Goal: Task Accomplishment & Management: Complete application form

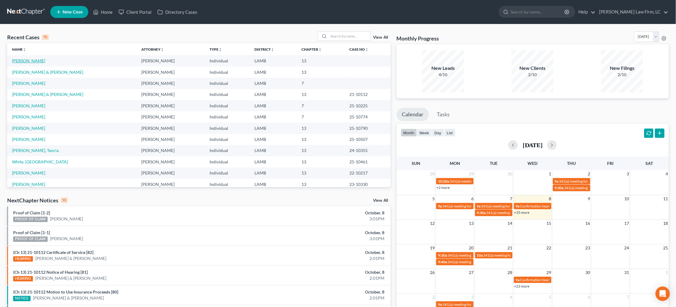
click at [24, 60] on link "[PERSON_NAME]" at bounding box center [28, 60] width 33 height 5
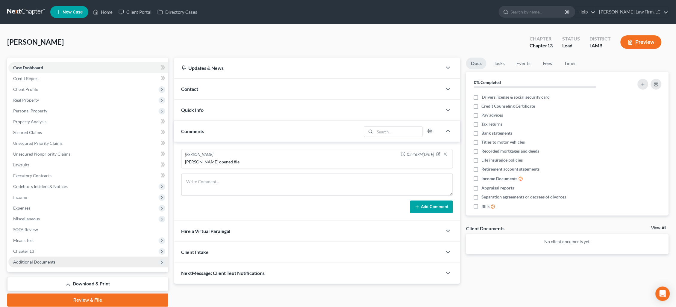
drag, startPoint x: 55, startPoint y: 254, endPoint x: 53, endPoint y: 257, distance: 3.7
click at [55, 256] on span "Additional Documents" at bounding box center [88, 261] width 160 height 11
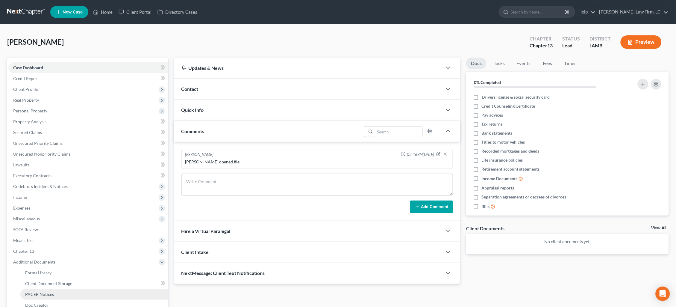
click at [54, 289] on link "PACER Notices" at bounding box center [94, 294] width 148 height 11
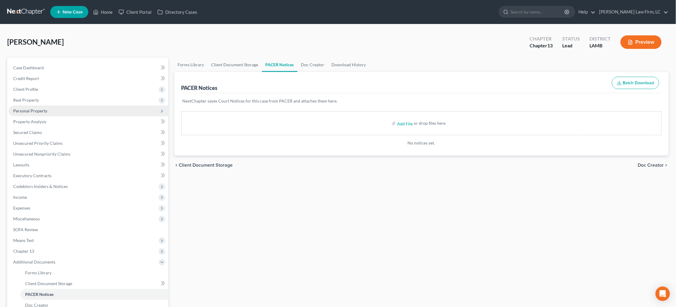
click at [37, 111] on span "Personal Property" at bounding box center [30, 110] width 34 height 5
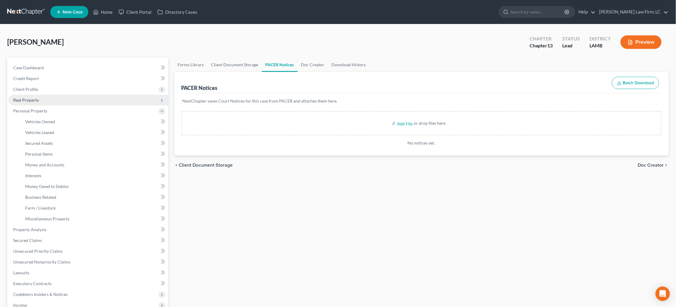
click at [34, 99] on span "Real Property" at bounding box center [26, 99] width 26 height 5
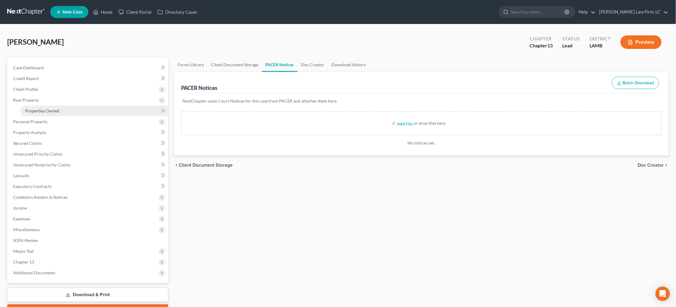
click at [36, 111] on link "Properties Owned" at bounding box center [94, 110] width 148 height 11
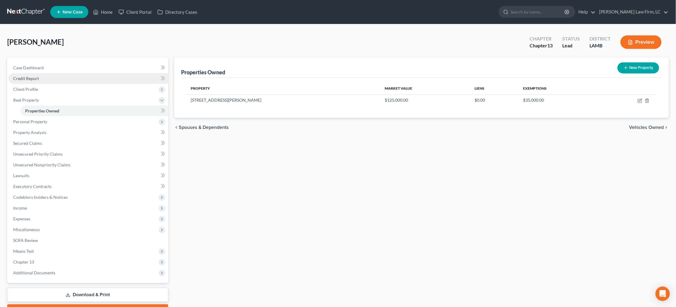
click at [65, 73] on link "Credit Report" at bounding box center [88, 78] width 160 height 11
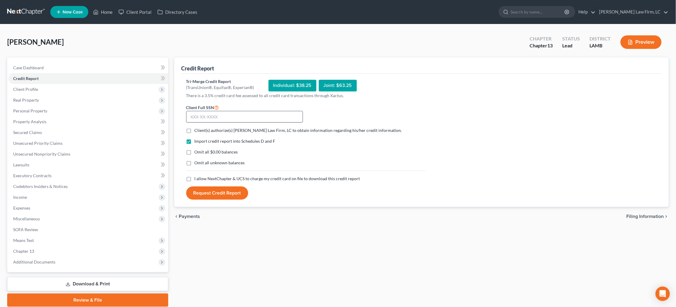
drag, startPoint x: 303, startPoint y: 114, endPoint x: 300, endPoint y: 114, distance: 3.3
click at [300, 114] on div "Client Full SSN *" at bounding box center [244, 113] width 123 height 19
click at [292, 114] on input "text" at bounding box center [244, 117] width 117 height 12
type input "434-87-2946"
click at [277, 133] on form "Client Full SSN * 434-87-2946 Client(s) authorize(s) [PERSON_NAME] Law Firm, LC…" at bounding box center [305, 152] width 245 height 96
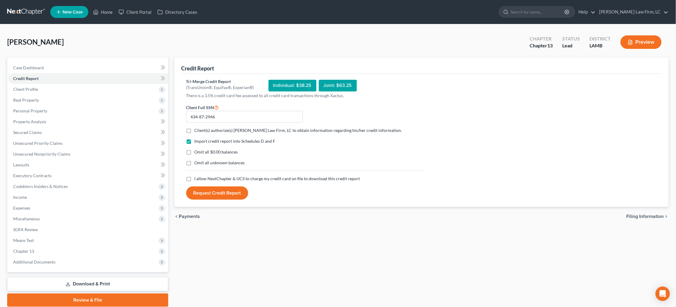
click at [279, 130] on span "Client(s) authorize(s) [PERSON_NAME] Law Firm, LC to obtain information regardi…" at bounding box center [298, 130] width 207 height 5
click at [201, 130] on input "Client(s) authorize(s) [PERSON_NAME] Law Firm, LC to obtain information regardi…" at bounding box center [199, 129] width 4 height 4
checkbox input "true"
drag, startPoint x: 298, startPoint y: 176, endPoint x: 295, endPoint y: 176, distance: 3.3
click at [295, 176] on span "I allow NextChapter & UCS to charge my credit card on file to download this cre…" at bounding box center [278, 178] width 166 height 5
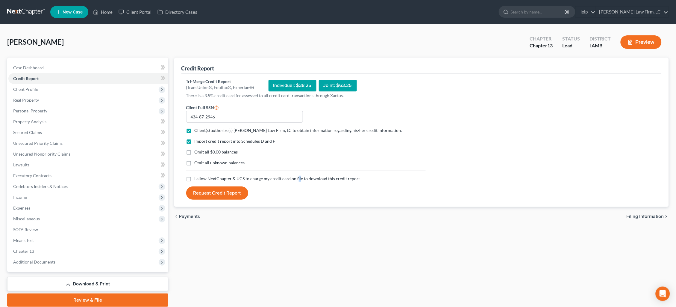
click at [201, 176] on input "I allow NextChapter & UCS to charge my credit card on file to download this cre…" at bounding box center [199, 177] width 4 height 4
checkbox input "true"
click at [220, 193] on button "Request Credit Report" at bounding box center [217, 192] width 62 height 13
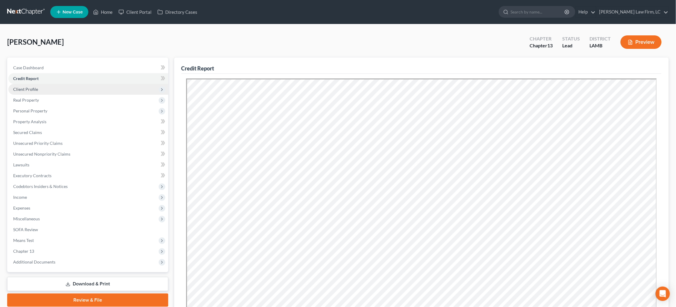
click at [32, 87] on span "Client Profile" at bounding box center [25, 89] width 25 height 5
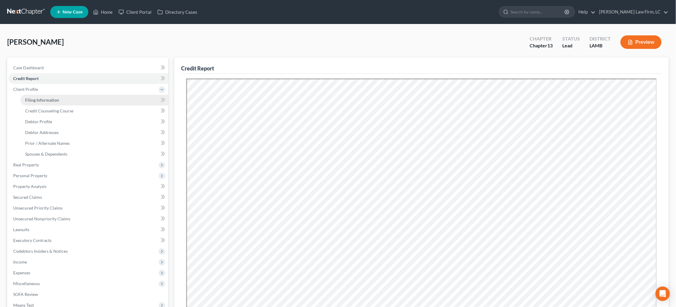
click at [37, 97] on span "Filing Information" at bounding box center [42, 99] width 34 height 5
select select "1"
select select "0"
select select "3"
select select "35"
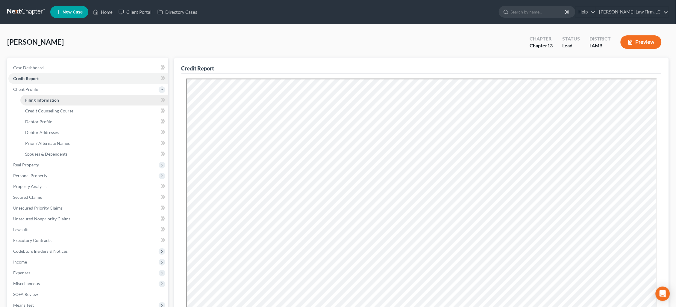
select select "0"
select select "19"
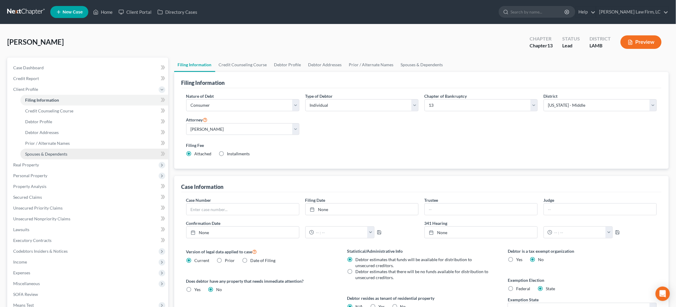
scroll to position [0, 0]
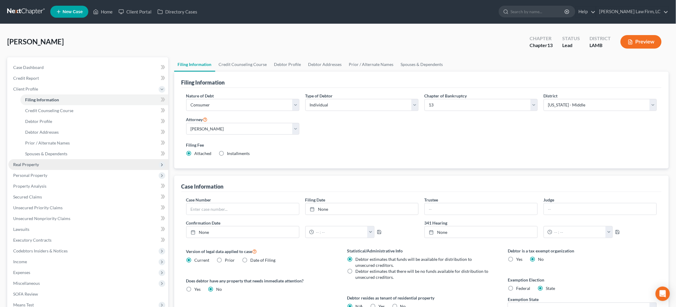
click at [43, 162] on span "Real Property" at bounding box center [88, 164] width 160 height 11
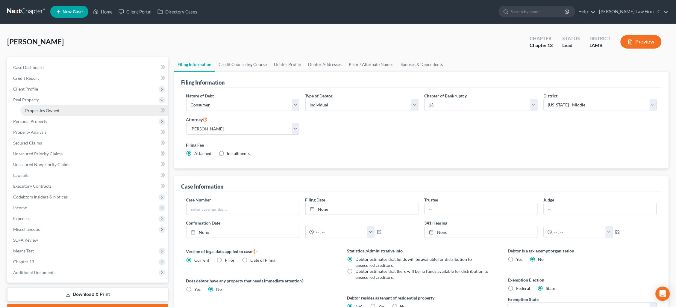
click at [49, 108] on span "Properties Owned" at bounding box center [42, 110] width 34 height 5
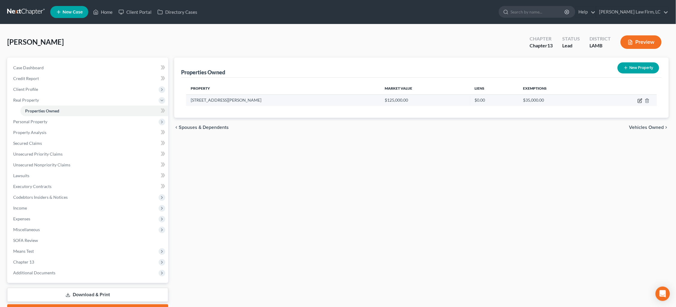
click at [639, 100] on icon "button" at bounding box center [640, 99] width 3 height 3
select select "19"
select select "18"
select select "0"
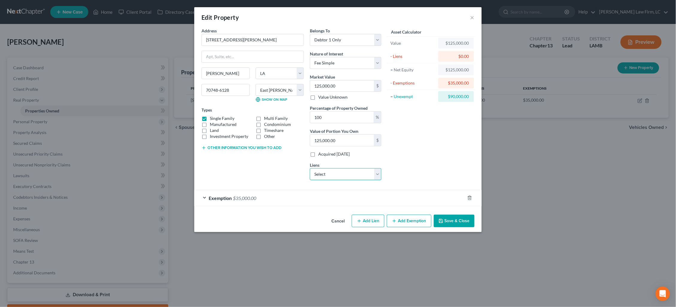
select select "0"
select select
select select "48"
select select "0"
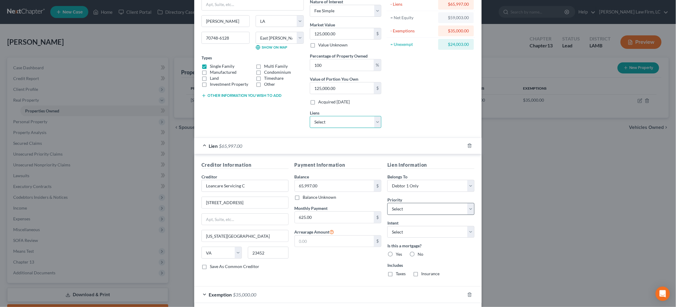
scroll to position [59, 0]
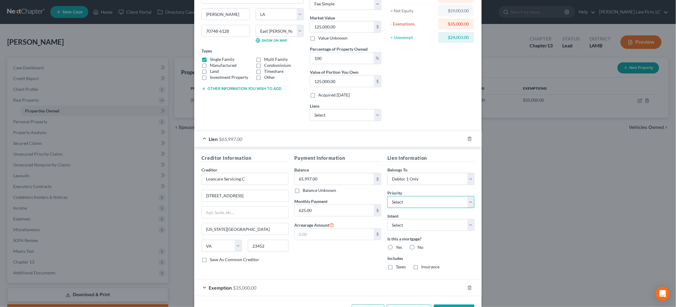
select select "0"
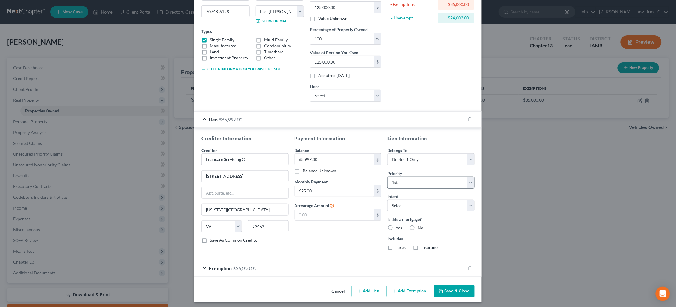
scroll to position [78, 0]
click at [396, 225] on label "Yes" at bounding box center [399, 228] width 6 height 6
click at [398, 225] on input "Yes" at bounding box center [400, 227] width 4 height 4
radio input "true"
click at [396, 245] on label "Taxes" at bounding box center [401, 247] width 10 height 6
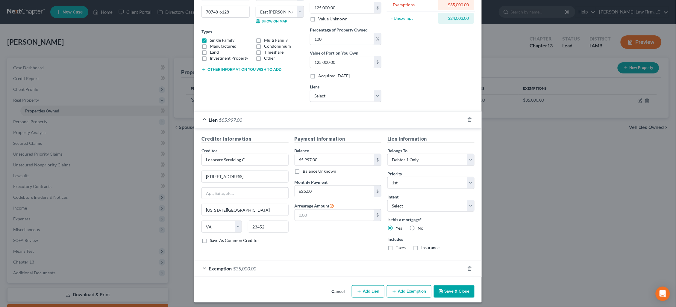
click at [398, 245] on input "Taxes" at bounding box center [400, 246] width 4 height 4
checkbox input "true"
click at [421, 247] on label "Insurance" at bounding box center [430, 247] width 18 height 6
click at [424, 247] on input "Insurance" at bounding box center [426, 246] width 4 height 4
checkbox input "true"
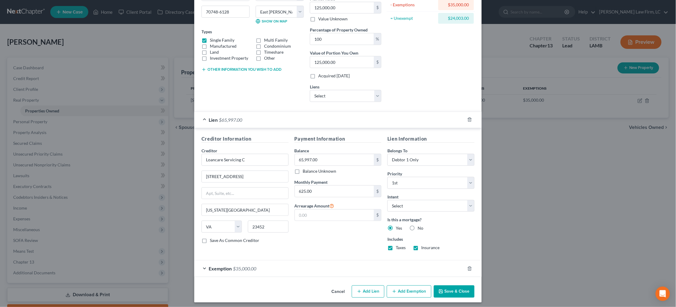
click at [456, 287] on button "Save & Close" at bounding box center [454, 291] width 41 height 13
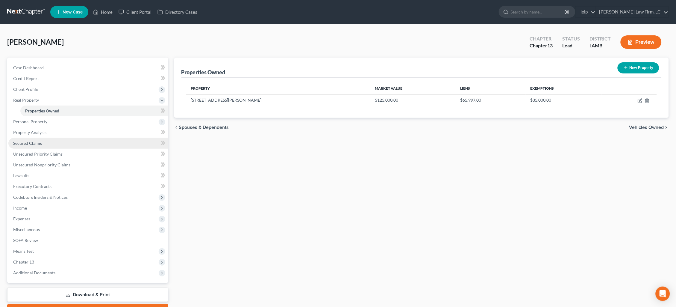
click at [57, 139] on link "Secured Claims" at bounding box center [88, 143] width 160 height 11
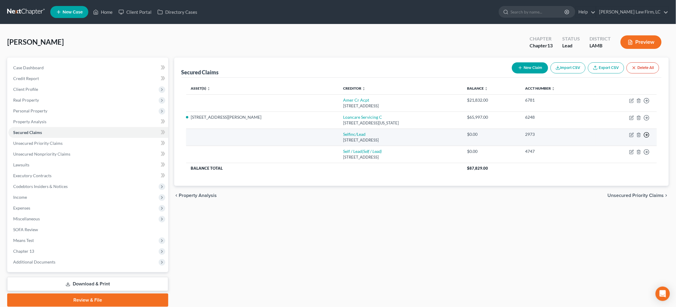
click at [649, 133] on circle "button" at bounding box center [646, 134] width 5 height 5
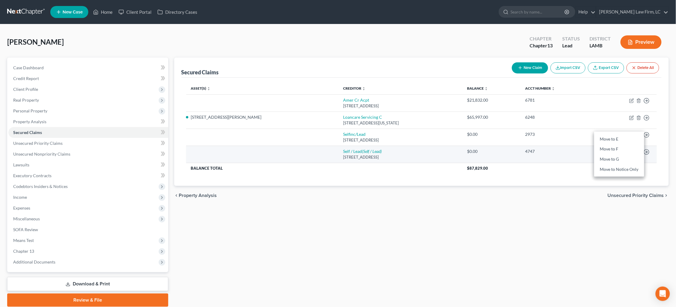
click at [631, 146] on link "Move to F" at bounding box center [619, 149] width 50 height 10
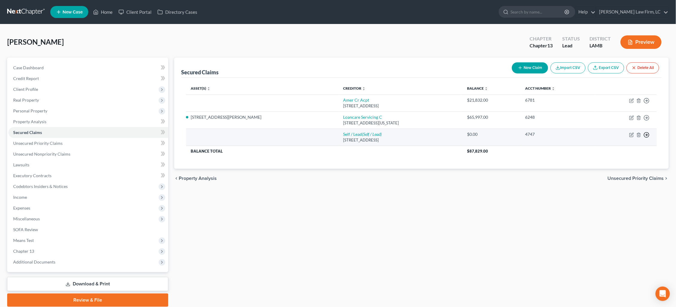
click at [646, 132] on icon "button" at bounding box center [647, 135] width 6 height 6
click at [618, 144] on link "Move to F" at bounding box center [619, 149] width 50 height 10
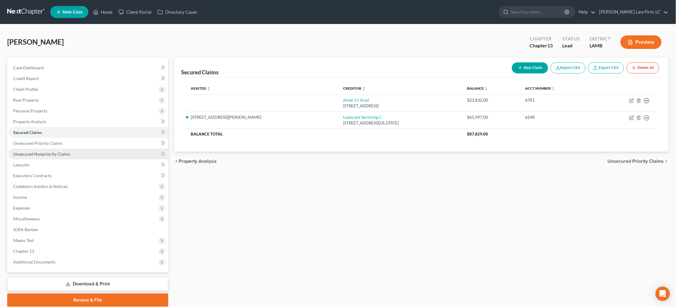
click at [105, 151] on link "Unsecured Nonpriority Claims" at bounding box center [88, 153] width 160 height 11
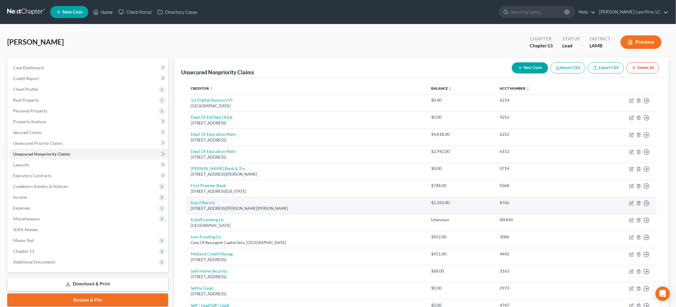
scroll to position [7, 0]
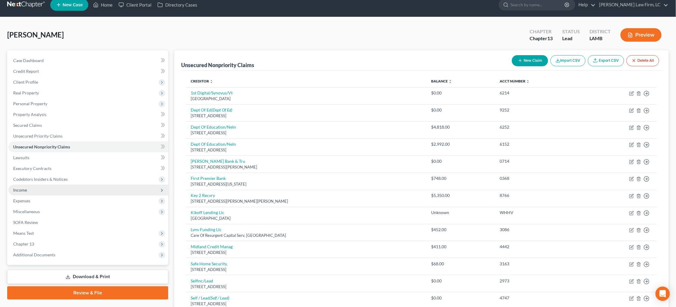
click at [57, 186] on span "Income" at bounding box center [88, 189] width 160 height 11
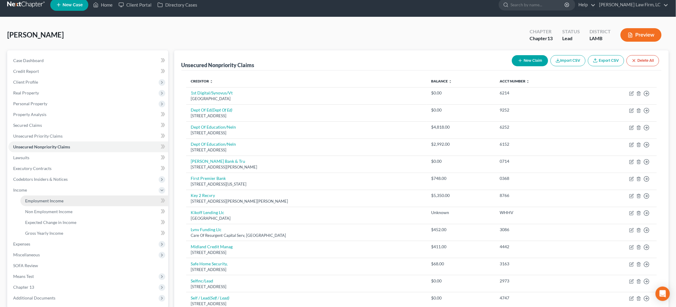
click at [60, 198] on span "Employment Income" at bounding box center [44, 200] width 38 height 5
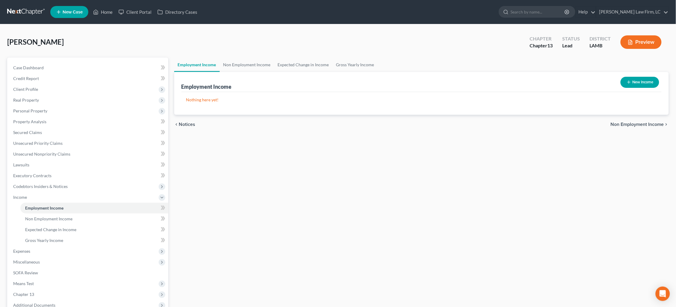
click at [641, 84] on button "New Income" at bounding box center [640, 82] width 39 height 11
select select "0"
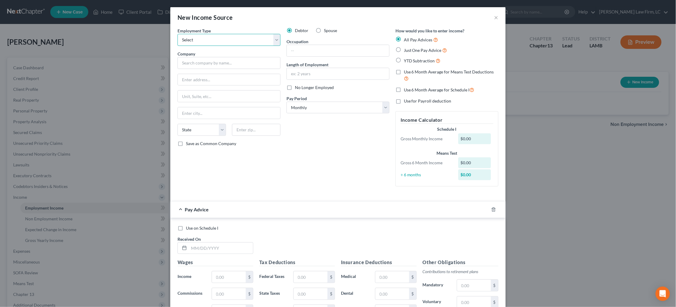
select select "0"
click at [221, 61] on input "text" at bounding box center [228, 63] width 103 height 12
type input "[PERSON_NAME] Nursing & Rehab Center LLC"
type input "P.O. Box 1438"
type input "Winnfield"
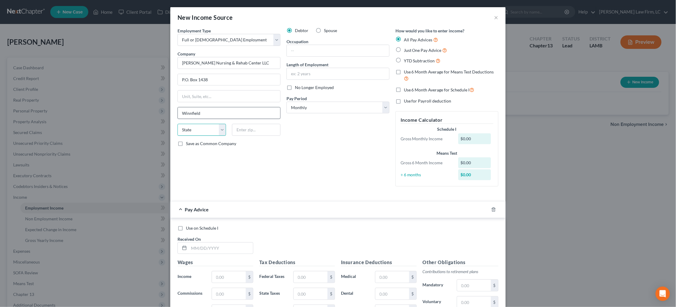
select select "19"
type input "71483"
click at [379, 47] on input "text" at bounding box center [338, 50] width 102 height 11
type input "Activity Director"
type input "6"
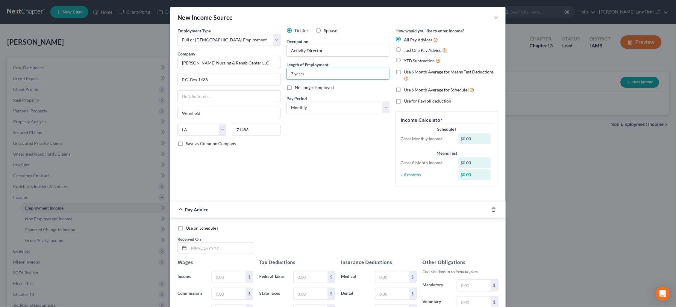
type input "7 years"
click at [423, 59] on span "YTD Subtraction" at bounding box center [419, 60] width 31 height 5
click at [410, 59] on input "YTD Subtraction" at bounding box center [408, 59] width 4 height 4
radio input "true"
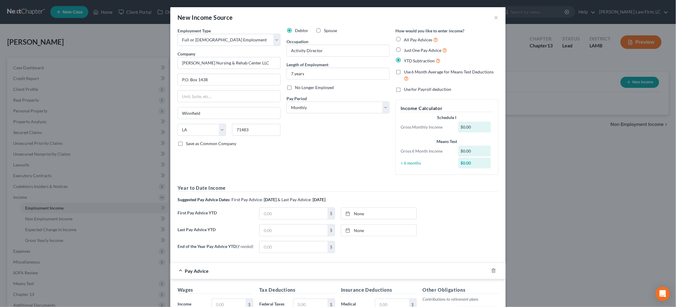
click at [426, 69] on span "Use 6 Month Average for Means Test Deductions" at bounding box center [449, 71] width 90 height 5
click at [410, 69] on input "Use 6 Month Average for Means Test Deductions" at bounding box center [408, 71] width 4 height 4
checkbox input "true"
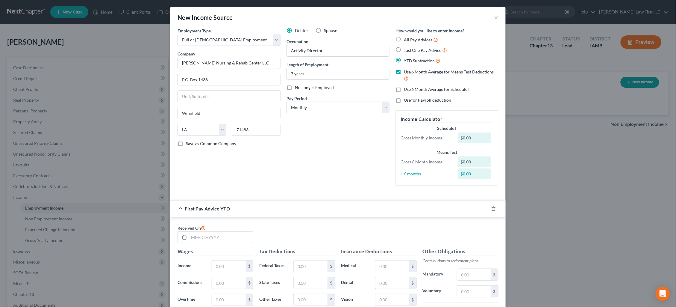
click at [424, 89] on span "Use 6 Month Average for Schedule I" at bounding box center [437, 89] width 66 height 5
click at [410, 89] on input "Use 6 Month Average for Schedule I" at bounding box center [408, 88] width 4 height 4
checkbox input "true"
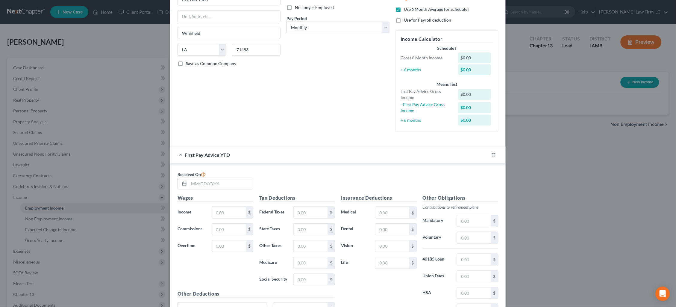
scroll to position [104, 0]
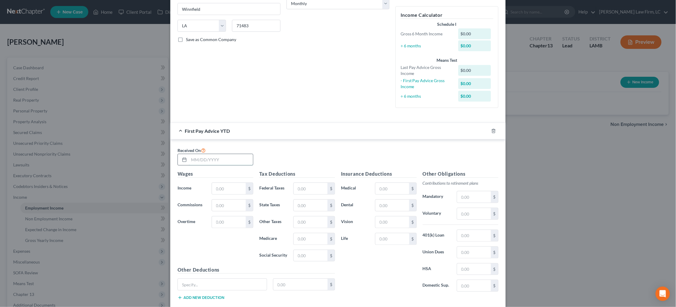
click at [223, 155] on input "text" at bounding box center [221, 159] width 64 height 11
type input "[DATE]"
type input "8,118.10"
type input "175.92"
type input "117.71"
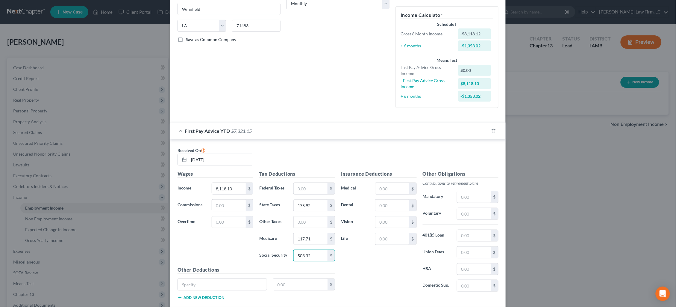
type input "503.32"
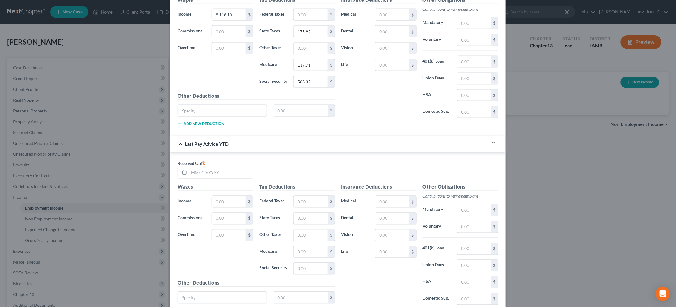
scroll to position [281, 0]
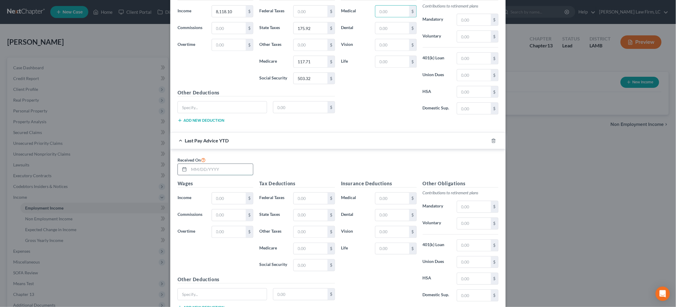
click at [238, 164] on input "text" at bounding box center [221, 169] width 64 height 11
type input "[DATE]"
type input "28,700.19"
type input "603.91"
type input "416.15"
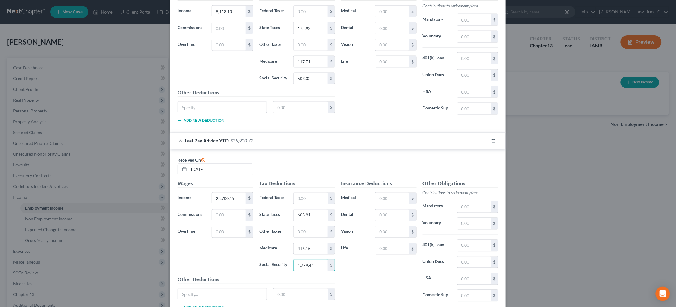
type input "1,779.41"
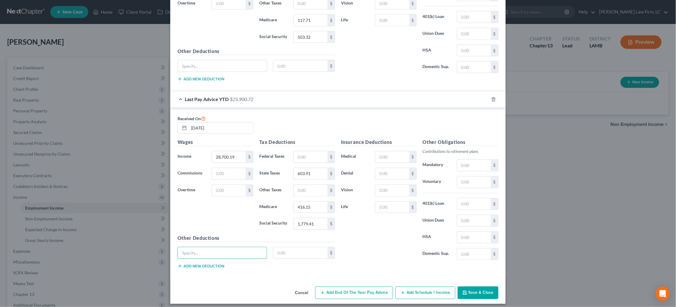
scroll to position [322, 0]
click at [487, 286] on button "Save & Close" at bounding box center [478, 292] width 41 height 13
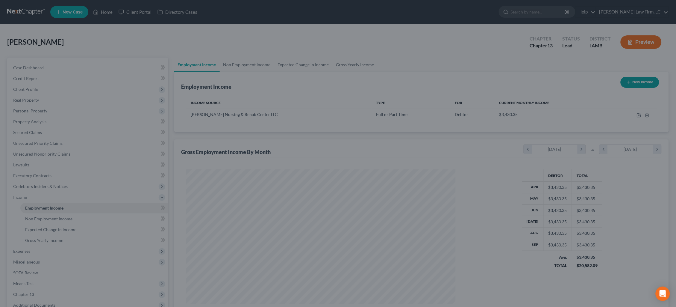
scroll to position [134, 282]
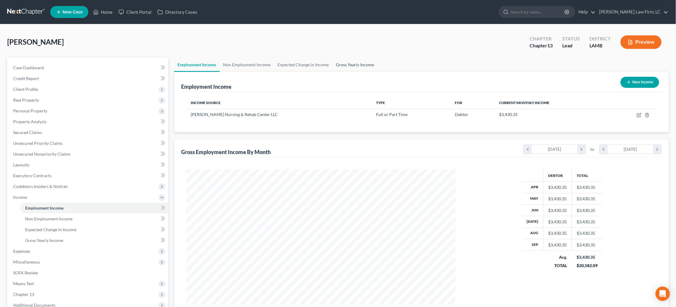
click at [354, 67] on link "Gross Yearly Income" at bounding box center [355, 64] width 45 height 14
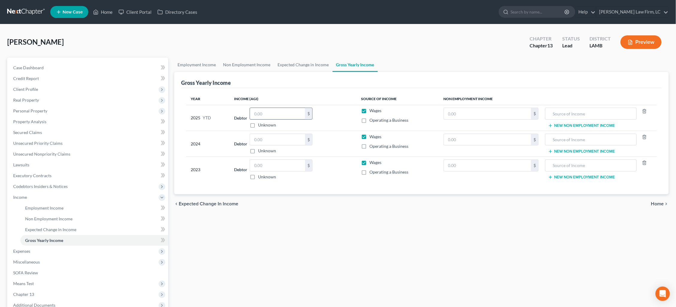
click at [294, 115] on input "text" at bounding box center [277, 113] width 55 height 11
type input "28,700.19"
click at [289, 61] on link "Expected Change in Income" at bounding box center [303, 64] width 58 height 14
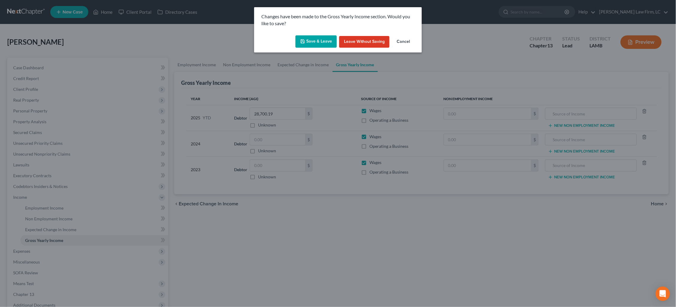
drag, startPoint x: 327, startPoint y: 43, endPoint x: 322, endPoint y: 47, distance: 5.8
click at [326, 44] on button "Save & Leave" at bounding box center [315, 41] width 41 height 13
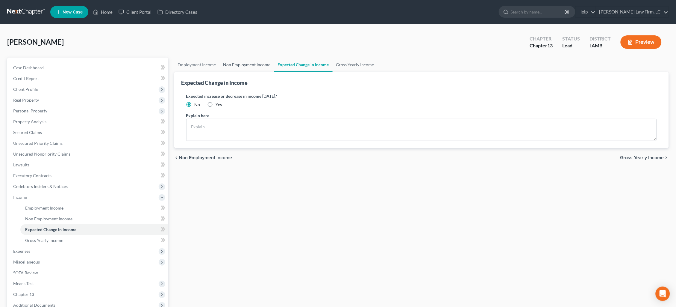
click at [262, 66] on link "Non Employment Income" at bounding box center [247, 64] width 54 height 14
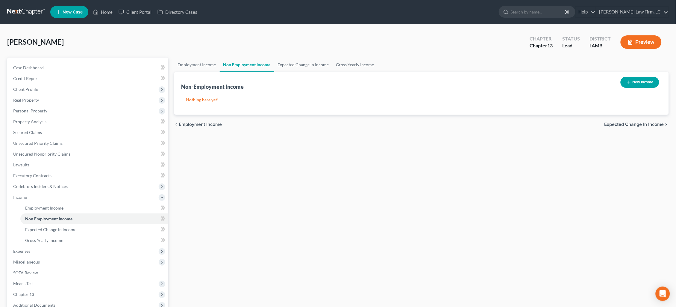
click at [634, 80] on button "New Income" at bounding box center [640, 82] width 39 height 11
select select "0"
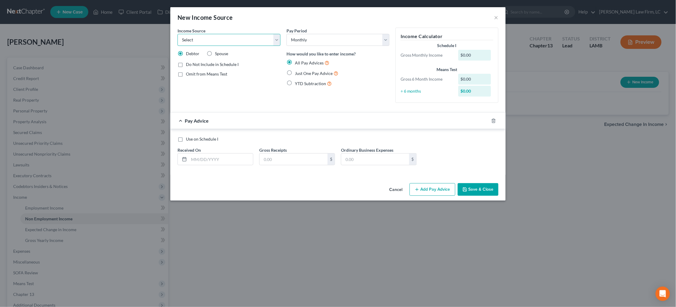
select select "4"
click at [315, 72] on span "Just One Pay Advice" at bounding box center [314, 73] width 38 height 5
click at [301, 72] on input "Just One Pay Advice" at bounding box center [299, 72] width 4 height 4
radio input "true"
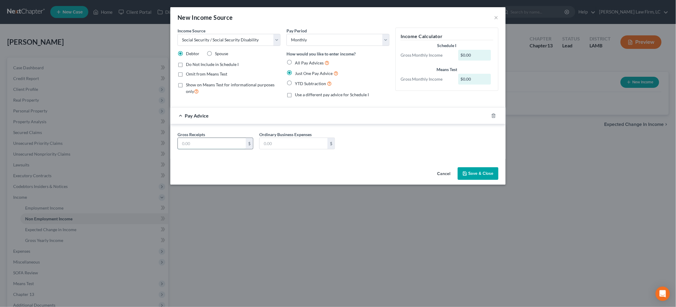
click at [218, 141] on input "text" at bounding box center [212, 143] width 68 height 11
type input "92.00"
click at [480, 174] on button "Save & Close" at bounding box center [478, 173] width 41 height 13
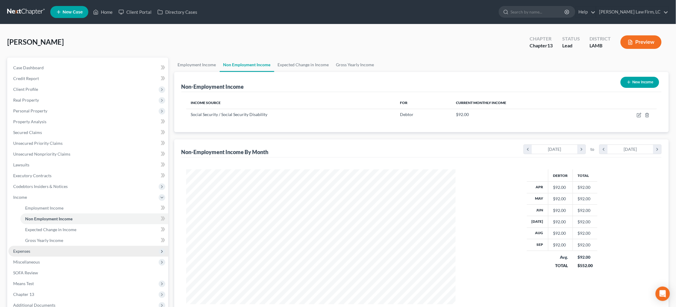
click at [77, 245] on span "Expenses" at bounding box center [88, 250] width 160 height 11
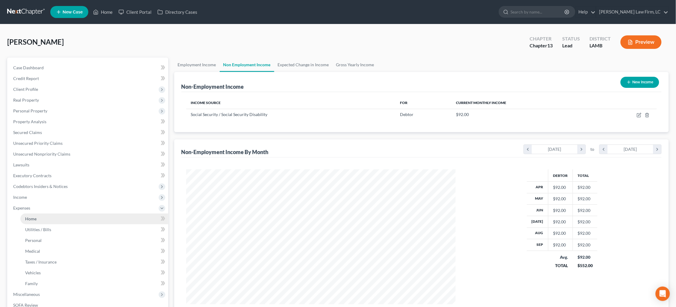
click at [65, 215] on link "Home" at bounding box center [94, 218] width 148 height 11
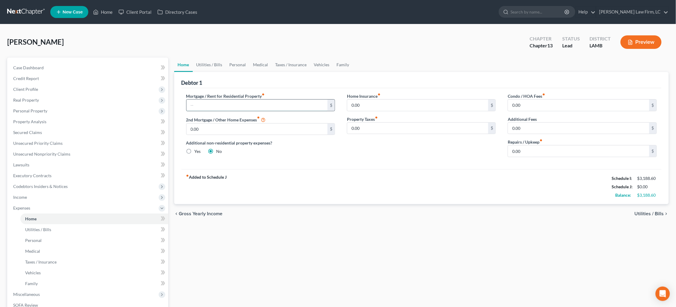
click at [277, 105] on input "text" at bounding box center [256, 104] width 141 height 11
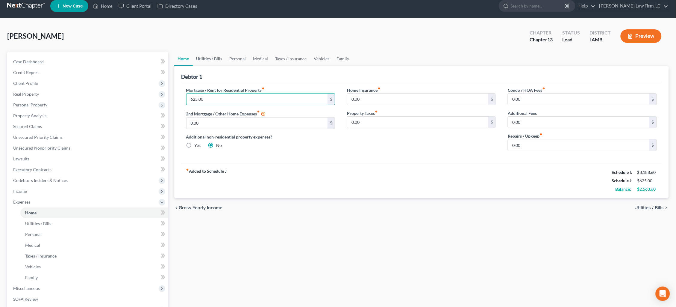
type input "625.00"
click at [213, 58] on link "Utilities / Bills" at bounding box center [209, 58] width 33 height 14
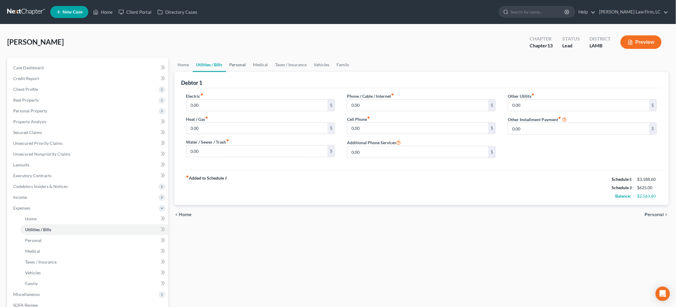
click at [239, 63] on link "Personal" at bounding box center [238, 64] width 24 height 14
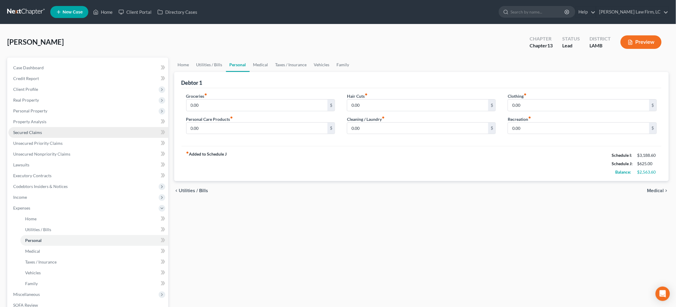
click at [48, 129] on link "Secured Claims" at bounding box center [88, 132] width 160 height 11
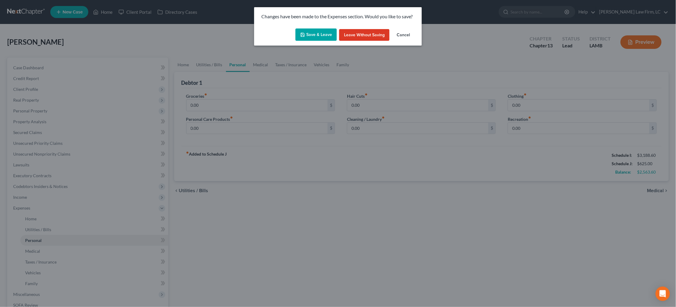
click at [323, 36] on button "Save & Leave" at bounding box center [315, 34] width 41 height 13
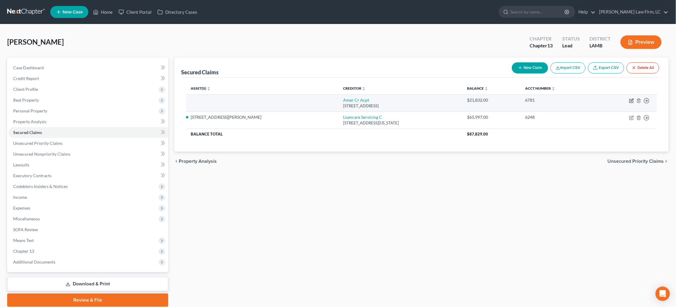
click at [631, 99] on icon "button" at bounding box center [631, 100] width 5 height 5
select select "42"
select select "0"
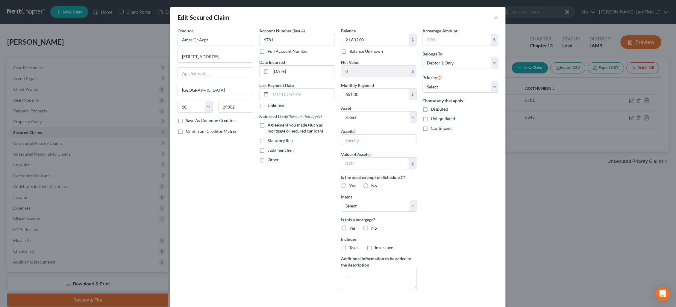
click at [139, 46] on div "Edit Secured Claim × Creditor * Amer Cr Acpt [GEOGRAPHIC_DATA] [US_STATE] AK AR…" at bounding box center [338, 153] width 676 height 307
drag, startPoint x: 495, startPoint y: 19, endPoint x: 488, endPoint y: 21, distance: 7.3
click at [495, 19] on button "×" at bounding box center [496, 17] width 4 height 7
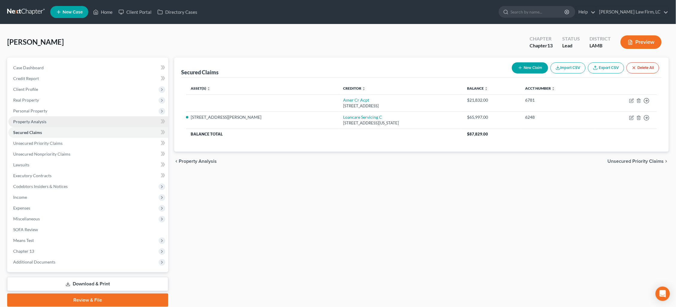
click at [66, 118] on link "Property Analysis" at bounding box center [88, 121] width 160 height 11
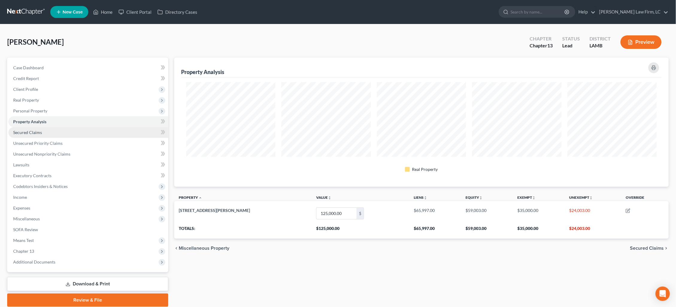
scroll to position [129, 494]
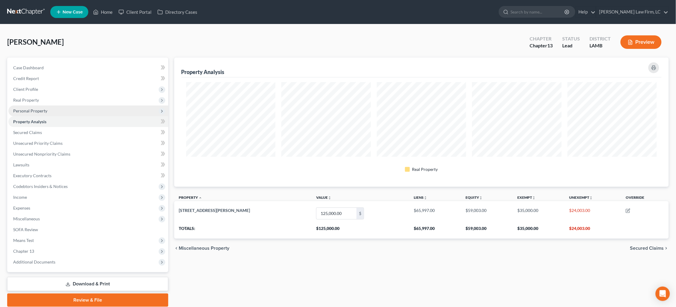
click at [66, 109] on span "Personal Property" at bounding box center [88, 110] width 160 height 11
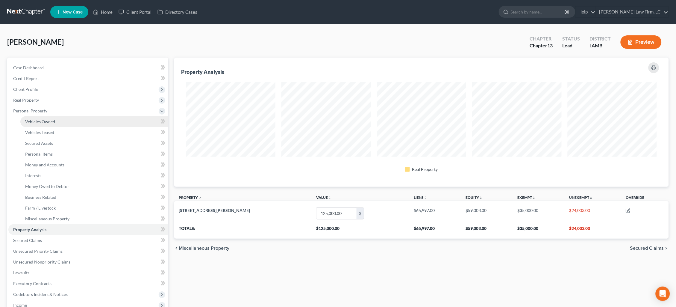
click at [67, 119] on link "Vehicles Owned" at bounding box center [94, 121] width 148 height 11
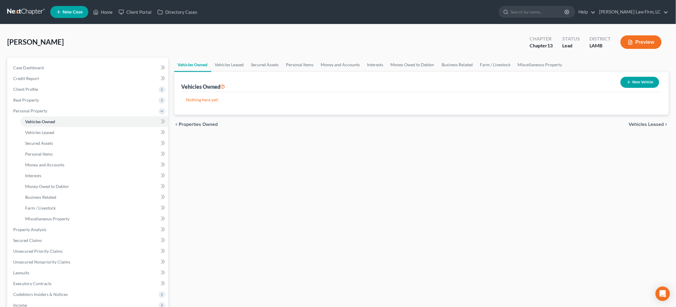
click at [643, 83] on button "New Vehicle" at bounding box center [640, 82] width 39 height 11
select select "0"
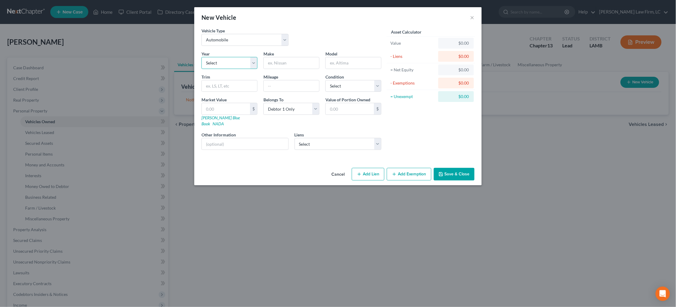
select select "7"
click at [224, 121] on link "NADA" at bounding box center [218, 123] width 11 height 5
click at [286, 60] on input "text" at bounding box center [291, 62] width 55 height 11
select select "42"
select select "0"
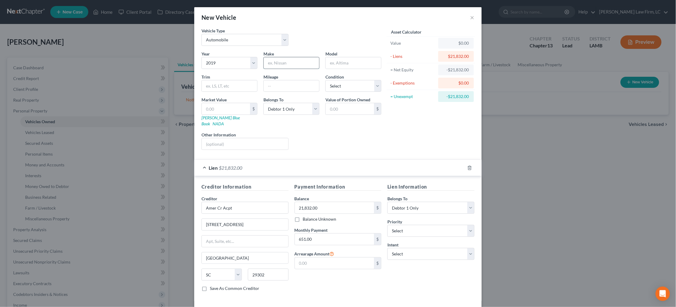
click at [290, 57] on input "text" at bounding box center [291, 62] width 55 height 11
type input "Honda"
type input "Accord"
click at [248, 104] on input "text" at bounding box center [226, 108] width 48 height 11
type input "1"
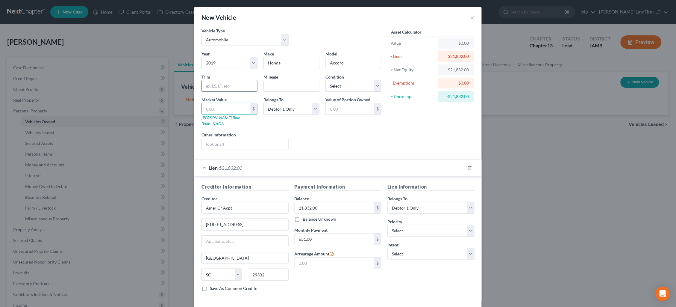
type input "1.00"
type input "16"
type input "16.00"
type input "165"
type input "165.00"
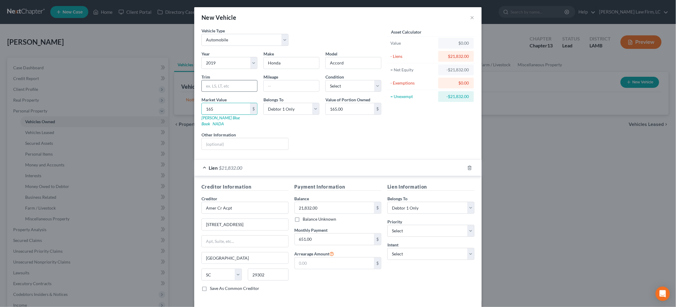
type input "1650"
type input "1,650.00"
type input "1,6500"
type input "16,500.00"
type input "16,500"
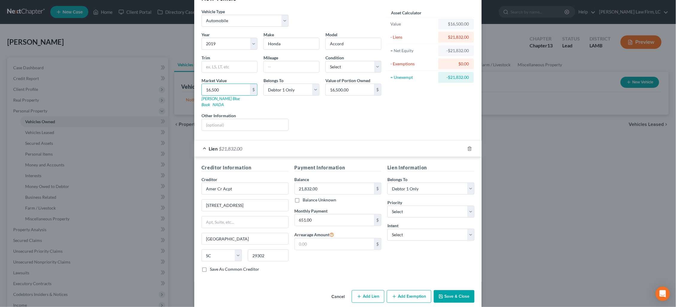
scroll to position [19, 0]
select select "0"
click at [459, 290] on button "Save & Close" at bounding box center [454, 296] width 41 height 13
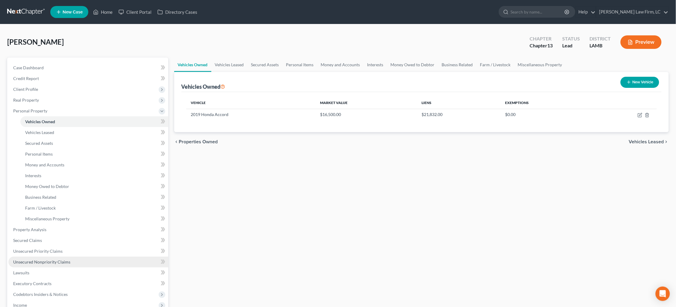
click at [68, 259] on span "Unsecured Nonpriority Claims" at bounding box center [41, 261] width 57 height 5
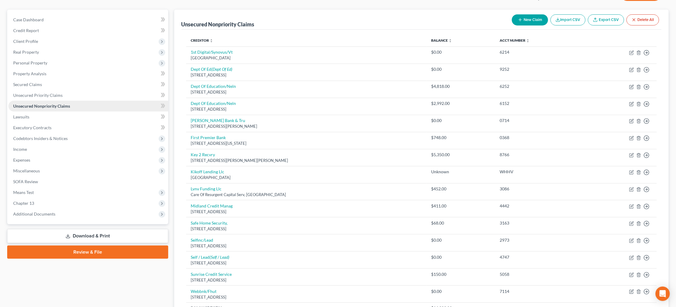
scroll to position [47, 0]
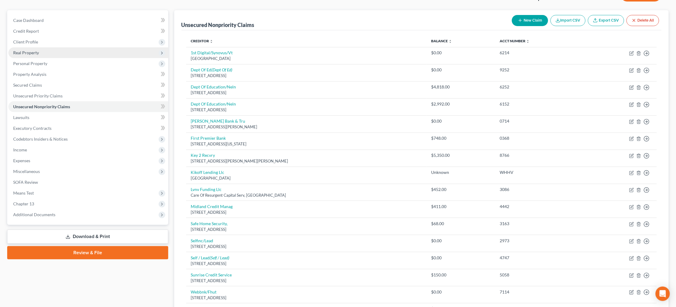
click at [81, 80] on link "Secured Claims" at bounding box center [88, 85] width 160 height 11
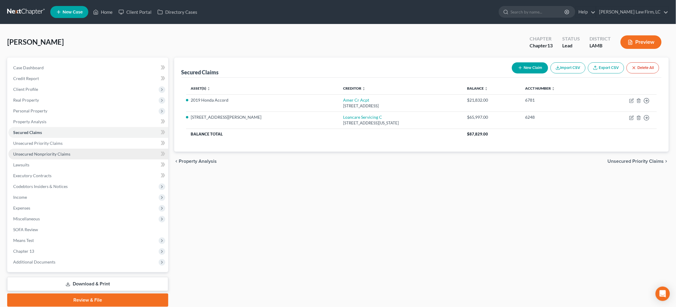
click at [101, 149] on link "Unsecured Nonpriority Claims" at bounding box center [88, 153] width 160 height 11
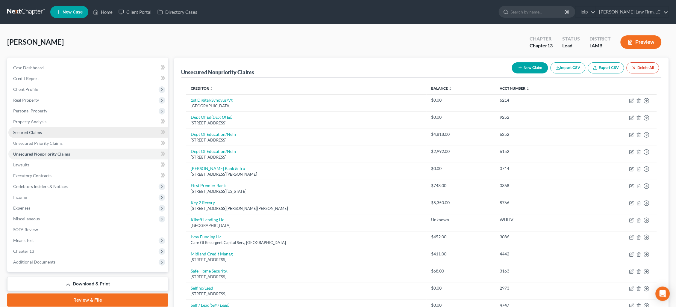
click at [64, 130] on link "Secured Claims" at bounding box center [88, 132] width 160 height 11
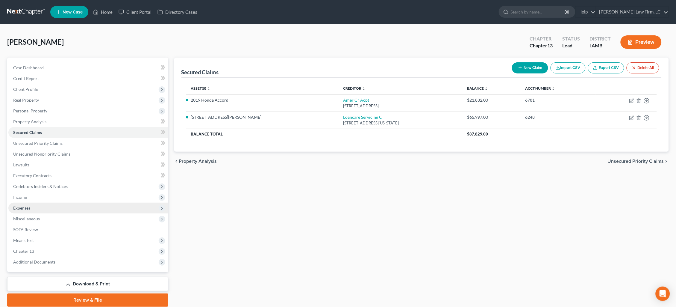
click at [49, 206] on span "Expenses" at bounding box center [88, 207] width 160 height 11
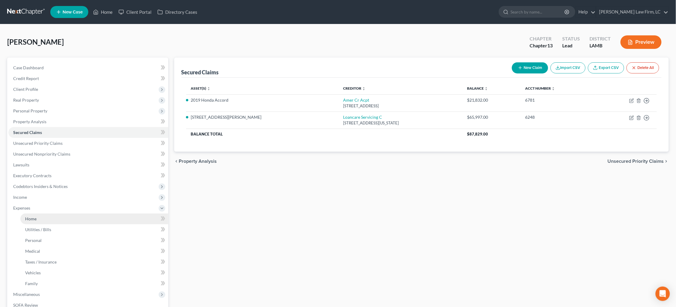
click at [53, 213] on link "Home" at bounding box center [94, 218] width 148 height 11
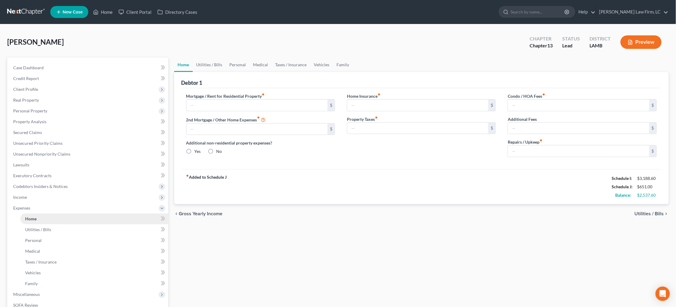
type input "625.00"
type input "0.00"
radio input "true"
type input "0.00"
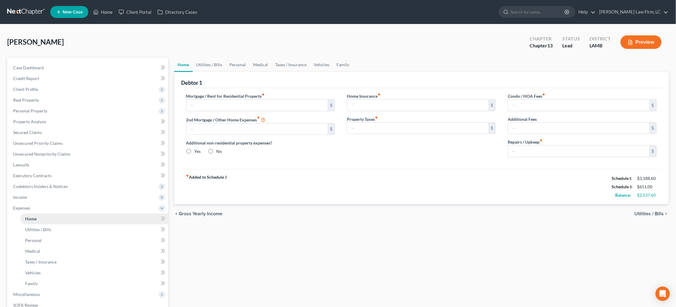
type input "0.00"
click at [315, 63] on link "Vehicles" at bounding box center [321, 64] width 23 height 14
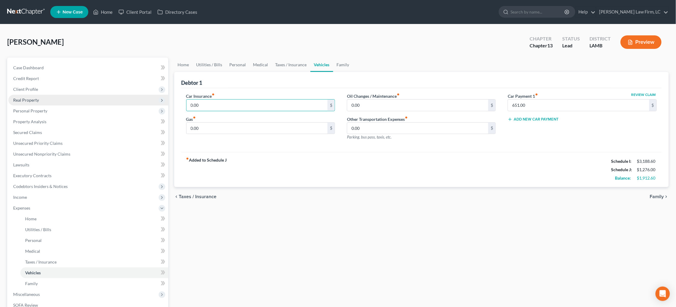
drag, startPoint x: 176, startPoint y: 101, endPoint x: 110, endPoint y: 99, distance: 66.2
click at [110, 99] on div "Petition Navigation Case Dashboard Payments Invoices Payments Payments Credit R…" at bounding box center [337, 219] width 667 height 324
type input "217.50"
type input "250.00"
drag, startPoint x: 532, startPoint y: 109, endPoint x: 472, endPoint y: 105, distance: 60.3
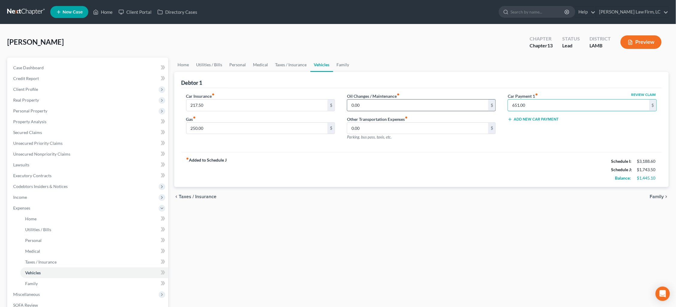
click at [472, 105] on div "Car Insurance fiber_manual_record 217.50 $ Gas fiber_manual_record 250.00 $ Oil…" at bounding box center [421, 119] width 483 height 52
type input "0.00"
click at [342, 63] on link "Family" at bounding box center [343, 64] width 20 height 14
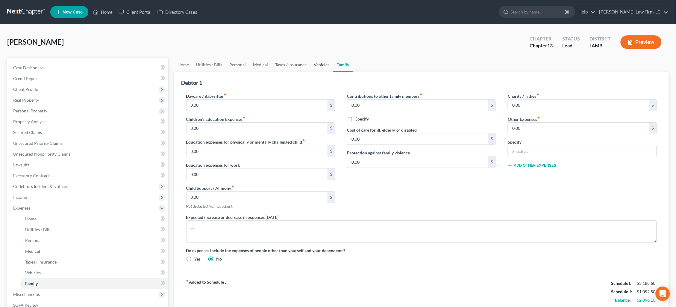
click at [325, 65] on link "Vehicles" at bounding box center [321, 64] width 23 height 14
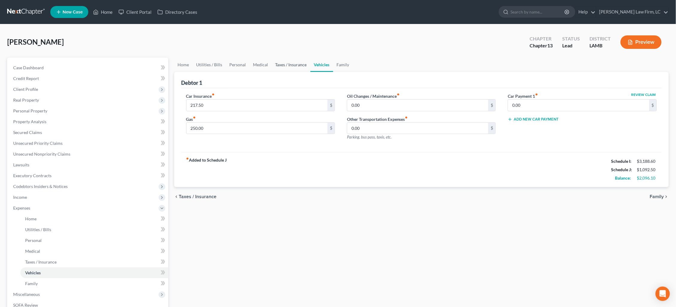
click at [294, 65] on link "Taxes / Insurance" at bounding box center [291, 64] width 39 height 14
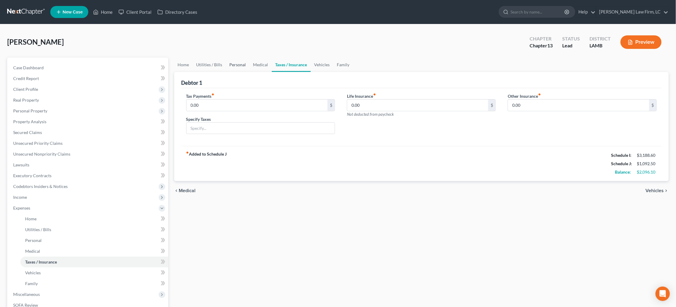
click at [241, 66] on link "Personal" at bounding box center [238, 64] width 24 height 14
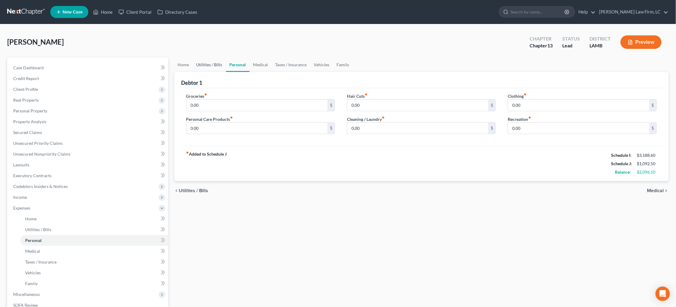
click at [215, 64] on link "Utilities / Bills" at bounding box center [209, 64] width 33 height 14
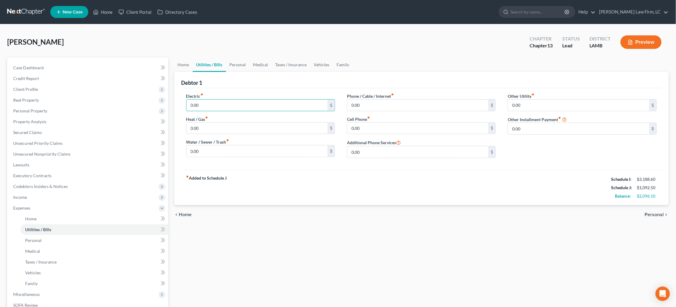
drag, startPoint x: 209, startPoint y: 105, endPoint x: 175, endPoint y: 99, distance: 34.8
click at [178, 100] on div "Debtor 1 Electric fiber_manual_record 0.00 $ Heat / Gas fiber_manual_record 0.0…" at bounding box center [421, 138] width 495 height 133
type input "200.00"
click at [205, 149] on input "25" at bounding box center [256, 150] width 141 height 11
type input "2"
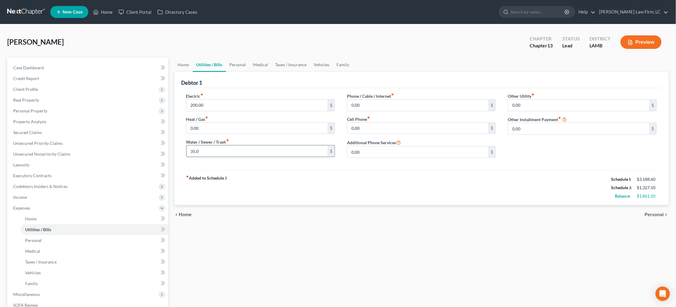
type input "35.00"
